Goal: Task Accomplishment & Management: Manage account settings

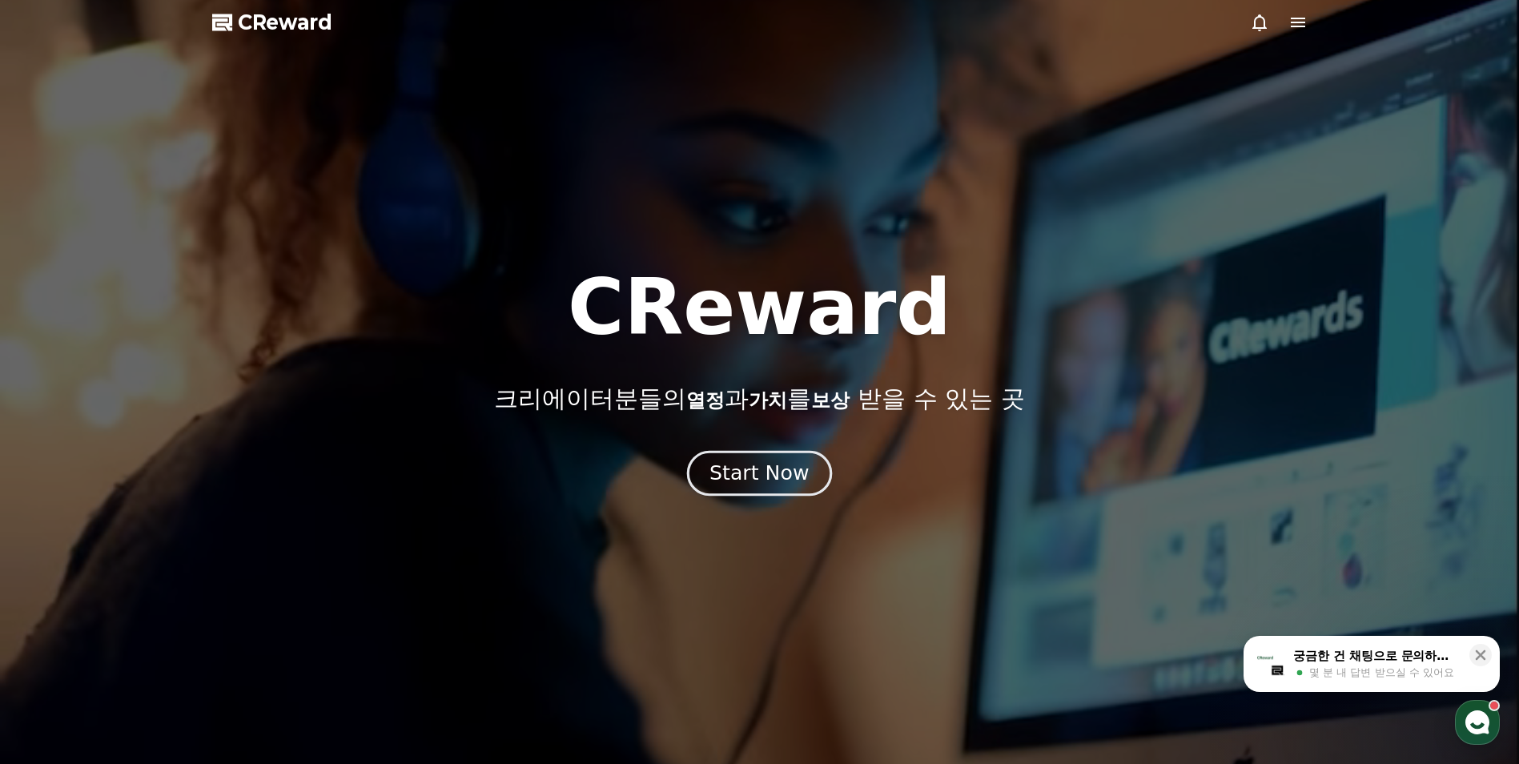
click at [752, 465] on div "Start Now" at bounding box center [759, 473] width 99 height 27
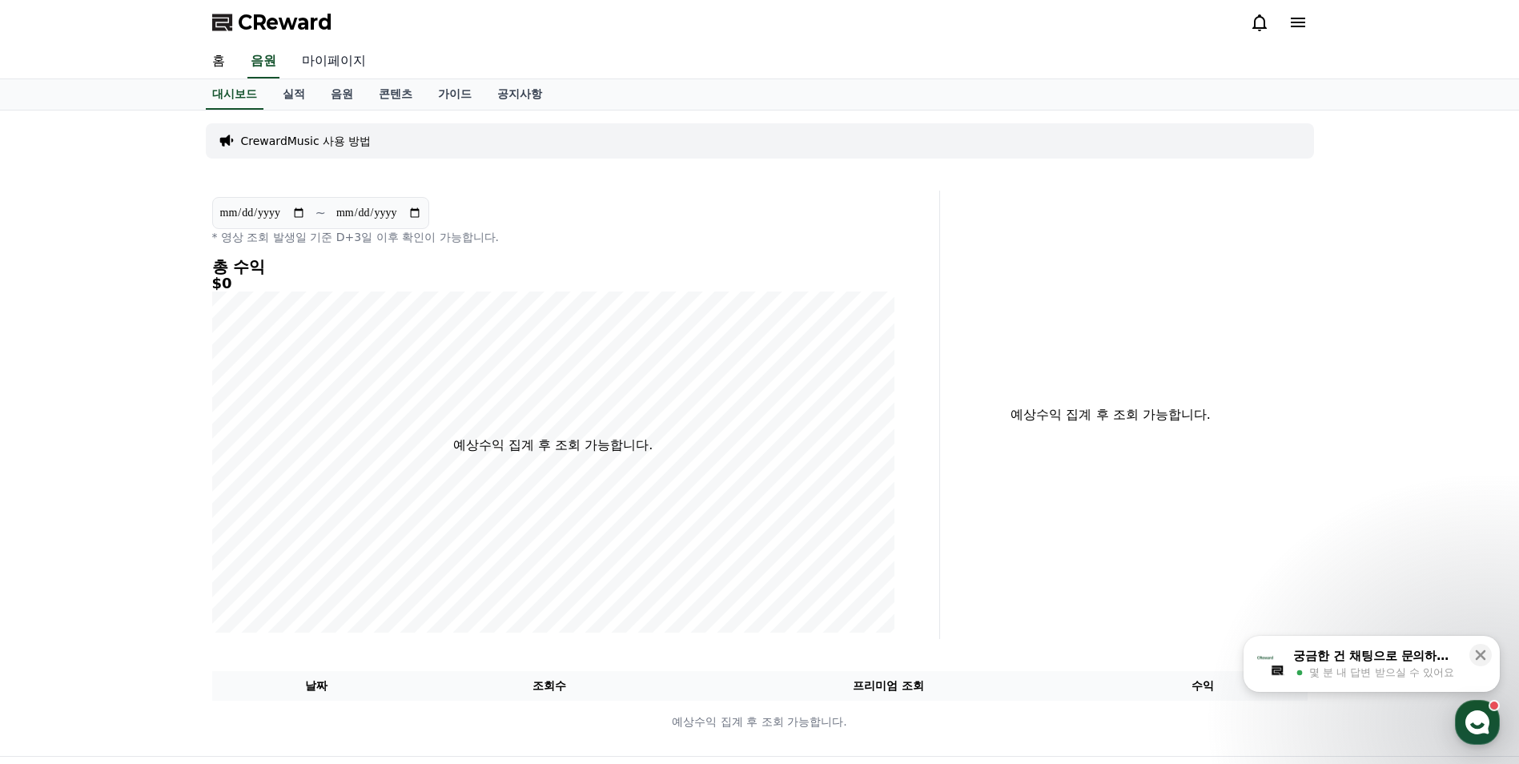
click at [340, 57] on link "마이페이지" at bounding box center [334, 62] width 90 height 34
select select "**********"
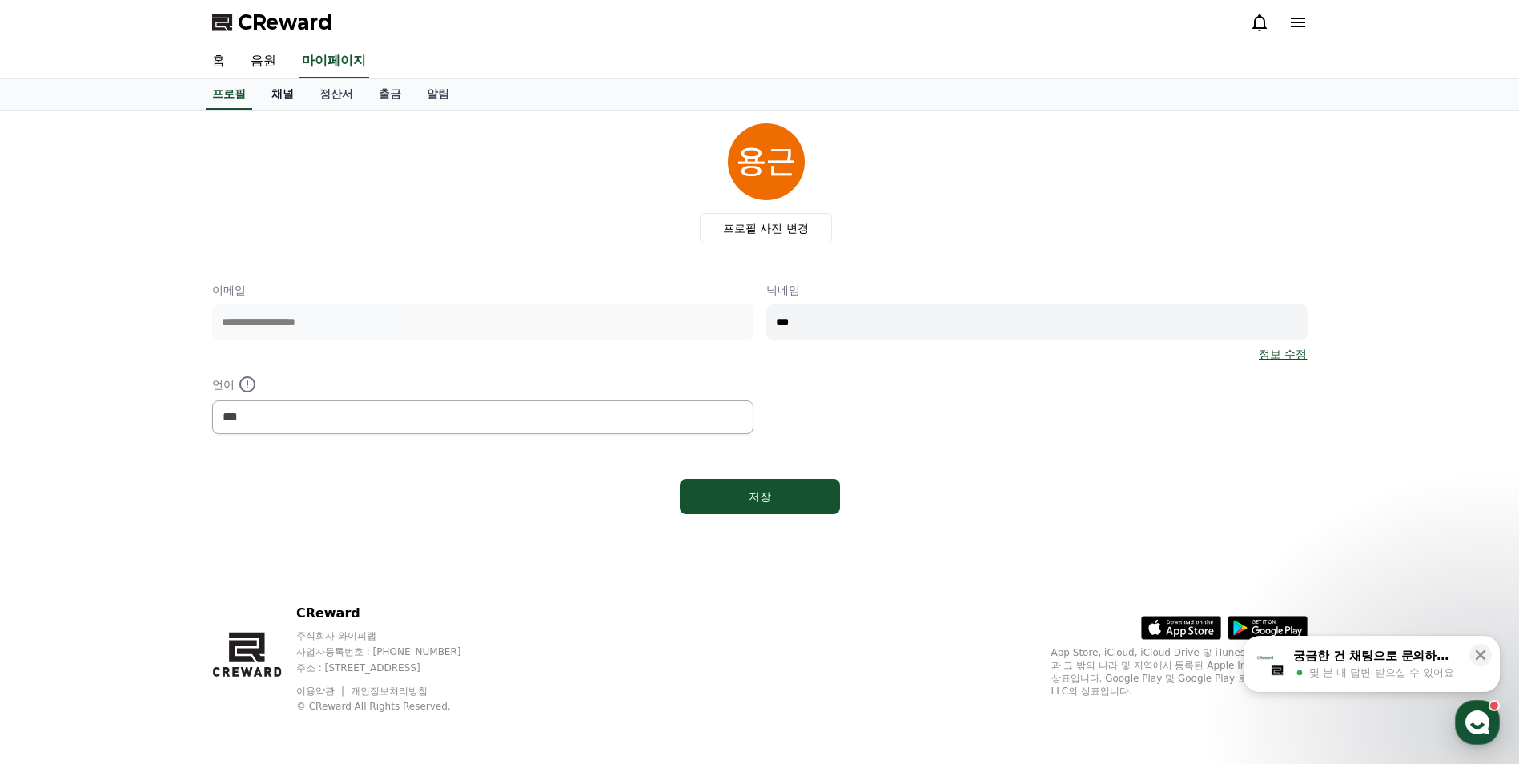
click at [288, 90] on link "채널" at bounding box center [283, 94] width 48 height 30
